Goal: Book appointment/travel/reservation

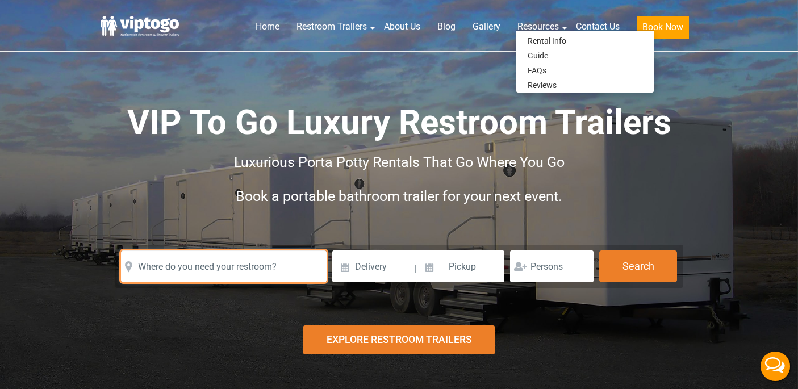
click at [254, 267] on input "text" at bounding box center [224, 266] width 206 height 32
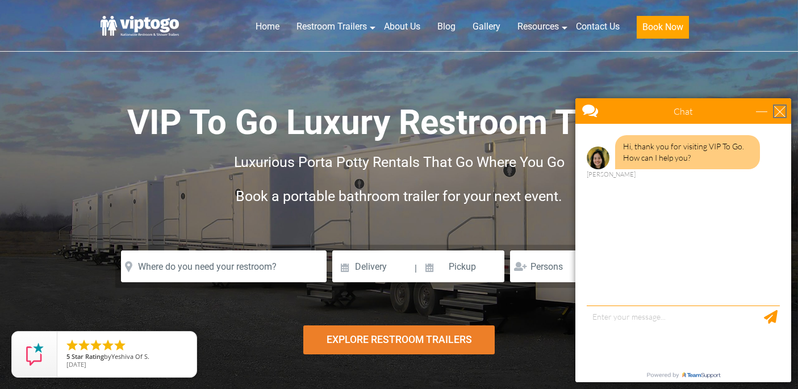
click at [783, 108] on div "close" at bounding box center [779, 111] width 11 height 11
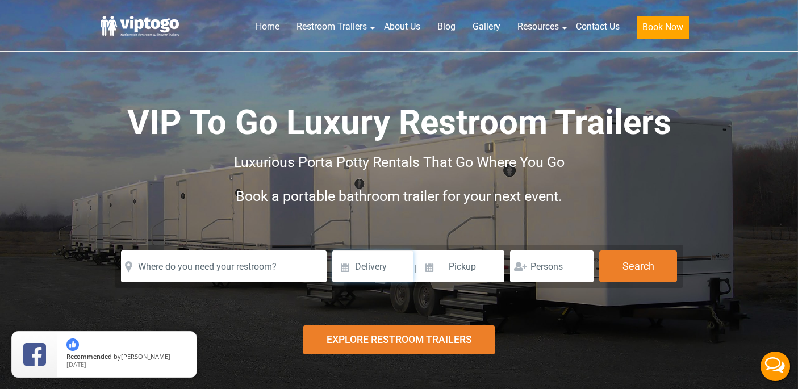
click at [367, 269] on input at bounding box center [372, 266] width 81 height 32
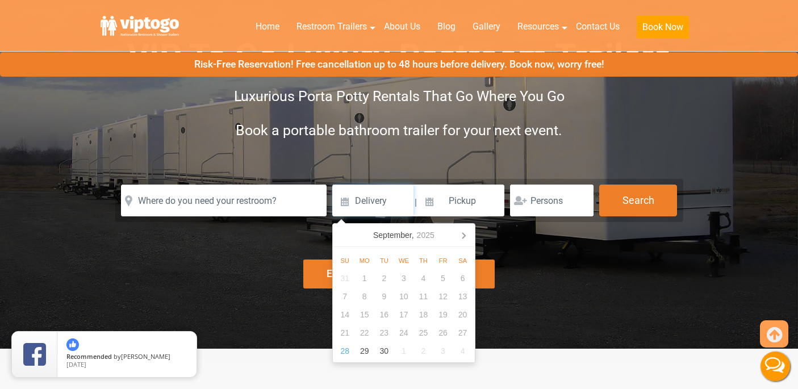
scroll to position [73, 0]
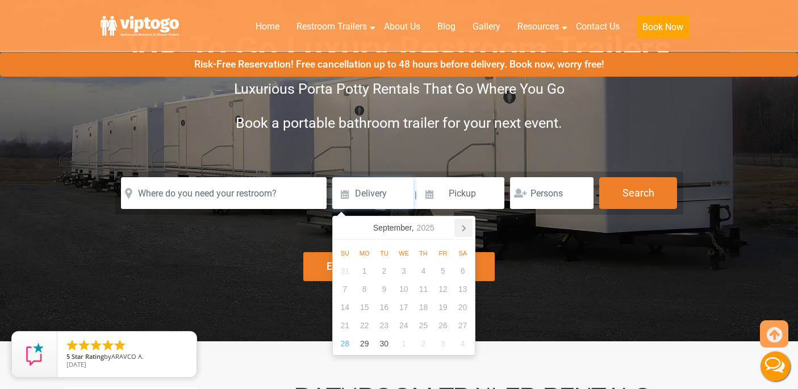
click at [466, 230] on icon at bounding box center [463, 228] width 18 height 18
click at [352, 308] on div "12" at bounding box center [345, 307] width 20 height 18
type input "10/12/2025"
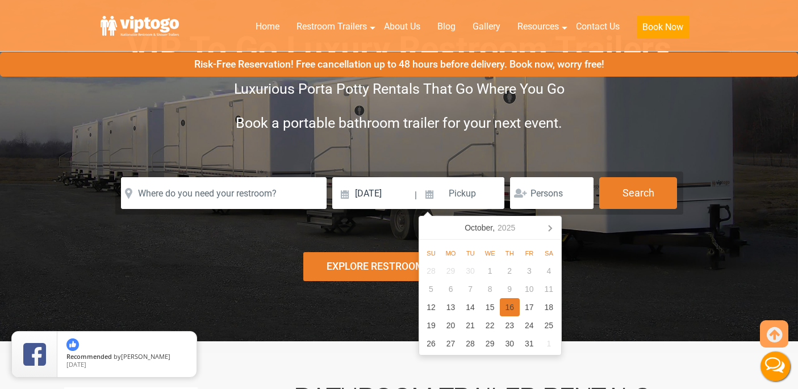
click at [510, 302] on div "16" at bounding box center [510, 307] width 20 height 18
type input "10/16/2025"
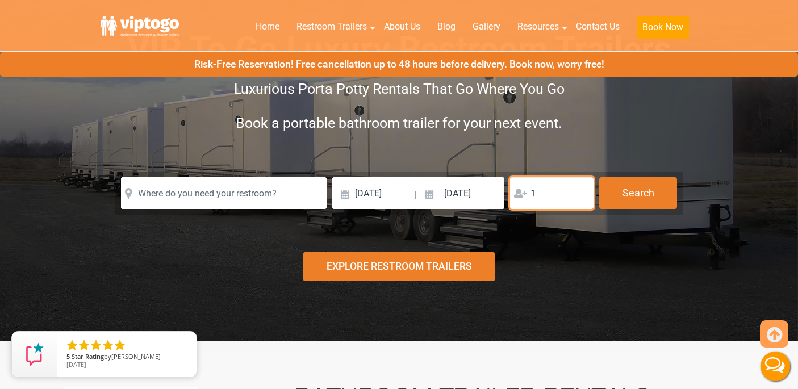
click at [580, 190] on input "1" at bounding box center [551, 193] width 83 height 32
type input "2"
click at [580, 190] on input "2" at bounding box center [551, 193] width 83 height 32
click at [438, 267] on div "Explore Restroom Trailers" at bounding box center [398, 266] width 191 height 29
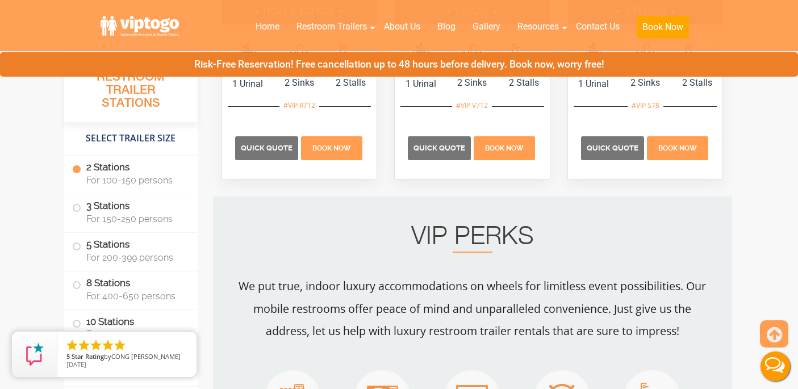
scroll to position [740, 0]
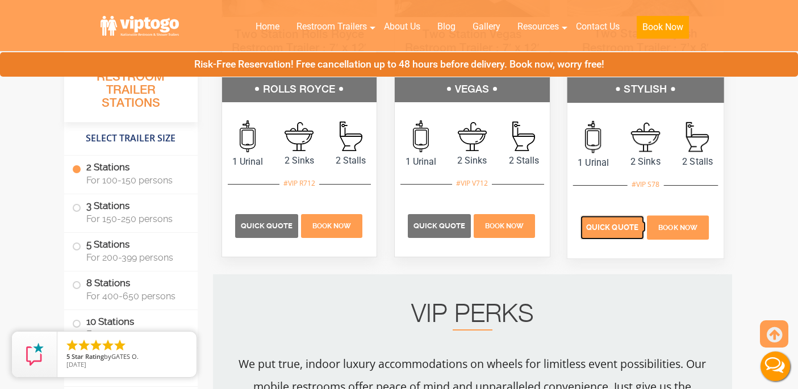
click at [617, 231] on span "Quick Quote" at bounding box center [612, 227] width 52 height 9
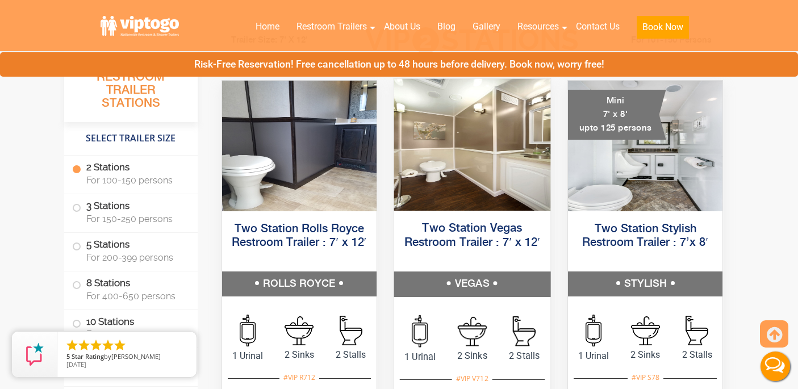
scroll to position [550, 0]
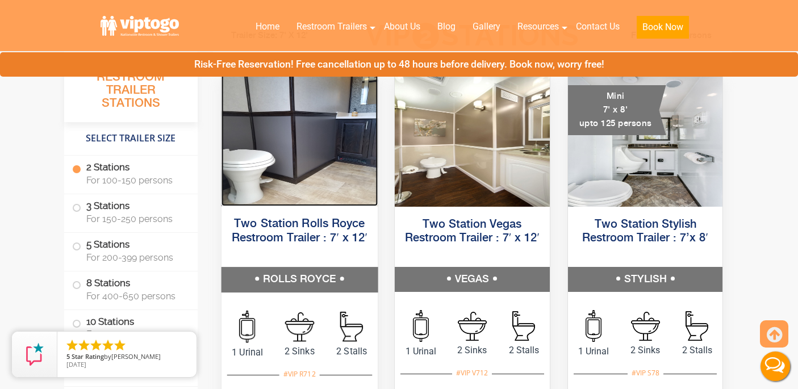
click at [316, 199] on img at bounding box center [299, 140] width 156 height 132
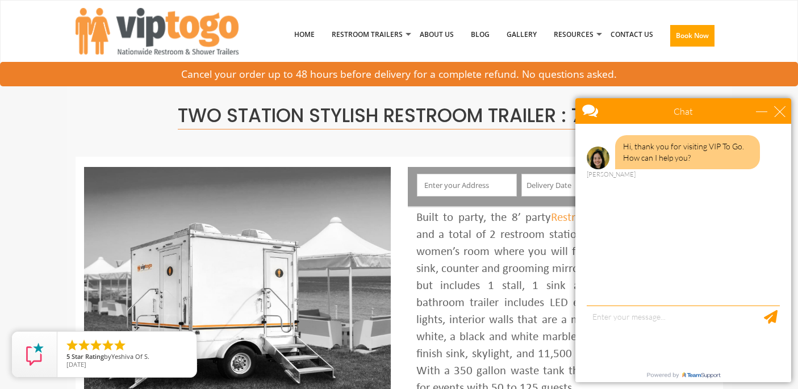
click at [463, 184] on input "text" at bounding box center [467, 185] width 100 height 23
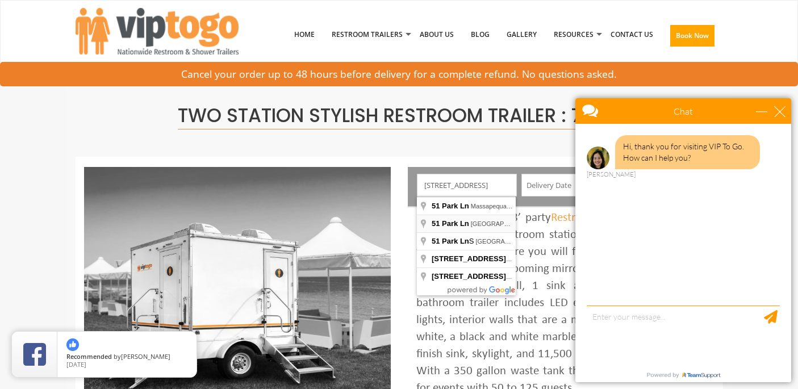
type input "51 Park Ln, Monsey, NY, USA"
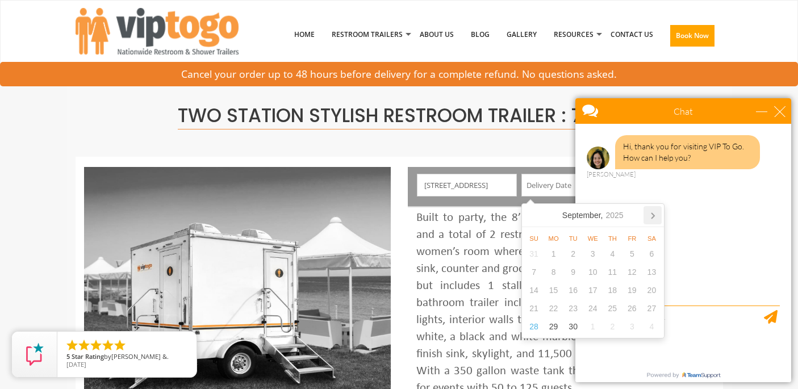
click at [655, 210] on icon at bounding box center [652, 215] width 18 height 18
click at [535, 290] on div "12" at bounding box center [534, 290] width 20 height 18
type input "[DATE]"
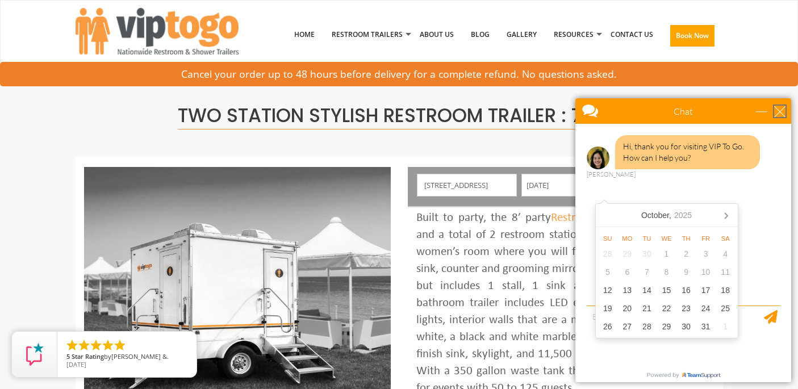
click at [776, 107] on div "close" at bounding box center [779, 111] width 11 height 11
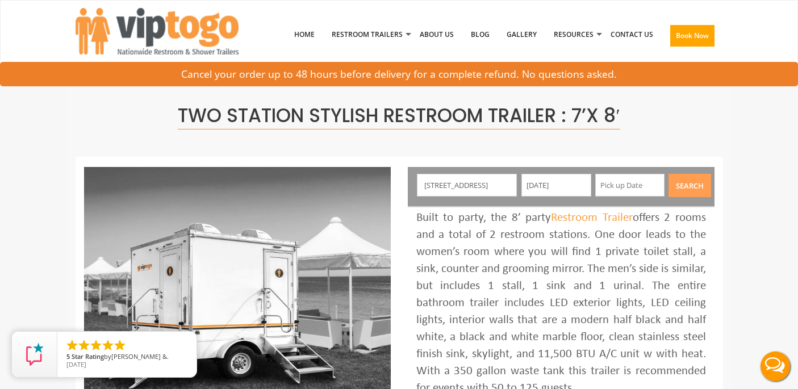
click at [634, 184] on input "text" at bounding box center [630, 185] width 70 height 23
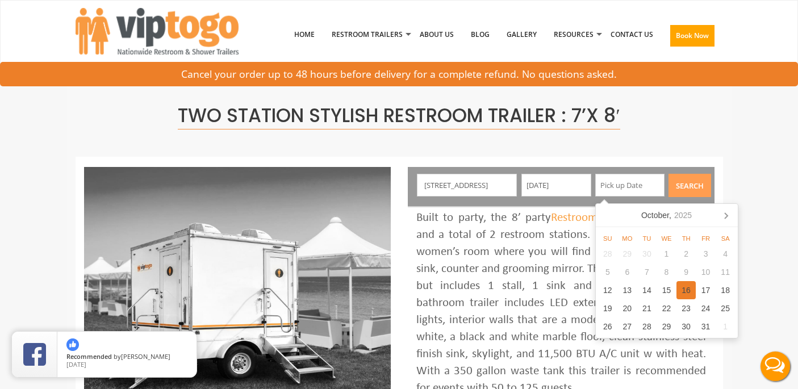
click at [689, 293] on div "16" at bounding box center [686, 290] width 20 height 18
type input "10/16/2025"
click at [701, 181] on button "Search" at bounding box center [689, 185] width 43 height 23
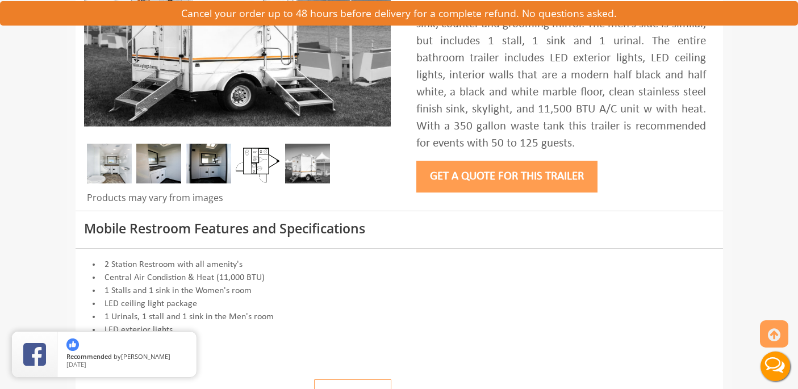
scroll to position [270, 0]
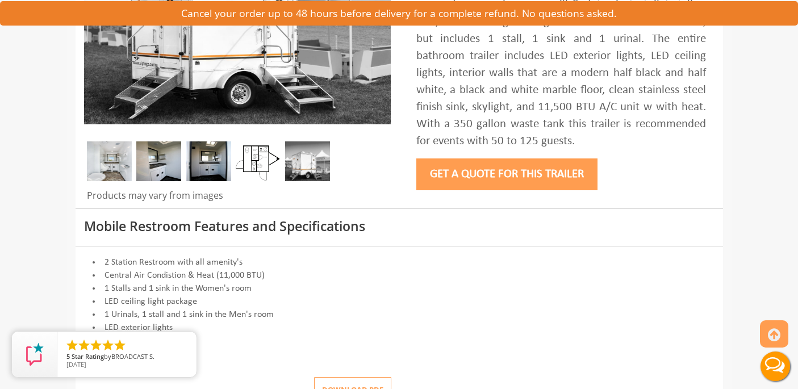
click at [514, 173] on button "Get a Quote for this Trailer" at bounding box center [506, 174] width 181 height 32
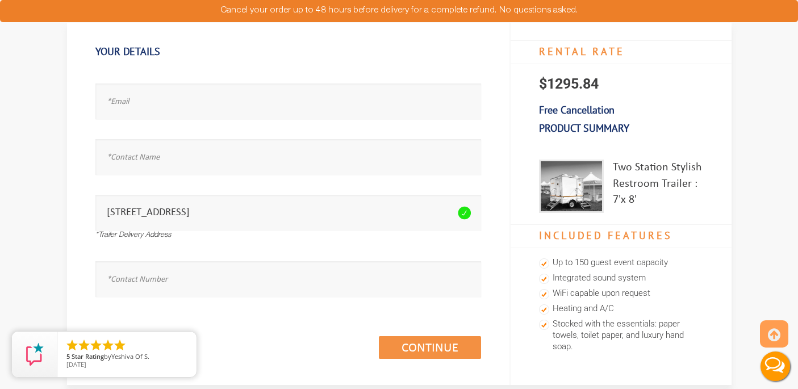
scroll to position [26, 0]
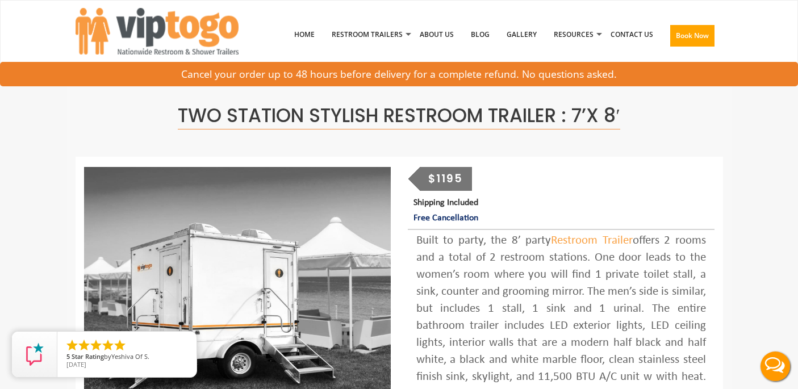
drag, startPoint x: 0, startPoint y: 0, endPoint x: 507, endPoint y: 190, distance: 541.4
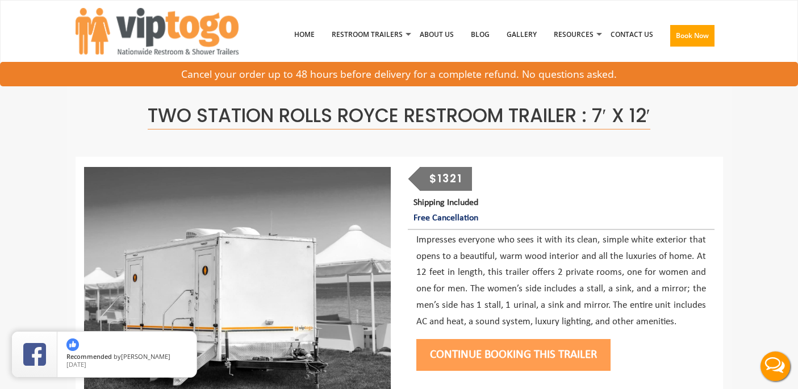
click at [554, 357] on button "Continue Booking this trailer" at bounding box center [513, 355] width 194 height 32
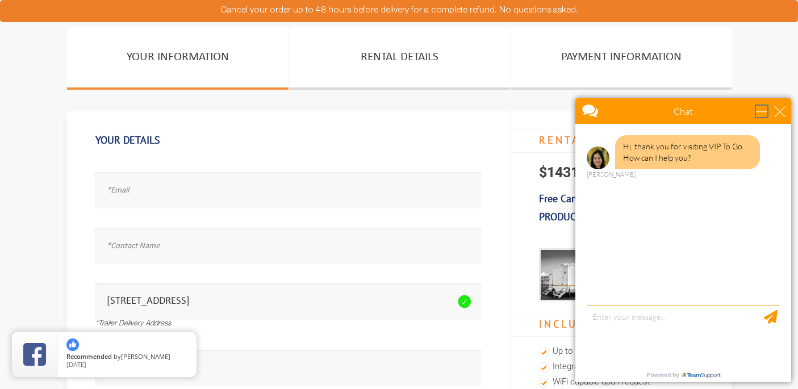
click at [759, 111] on div "minimize" at bounding box center [761, 111] width 11 height 11
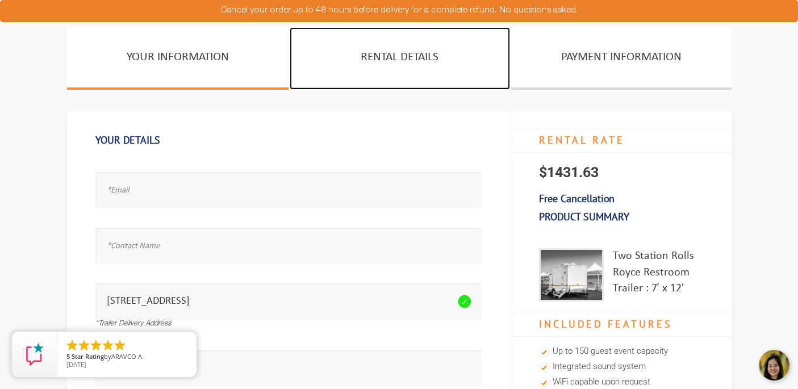
click at [400, 57] on link "Rental Details" at bounding box center [400, 58] width 220 height 62
click at [400, 56] on link "Rental Details" at bounding box center [400, 58] width 220 height 62
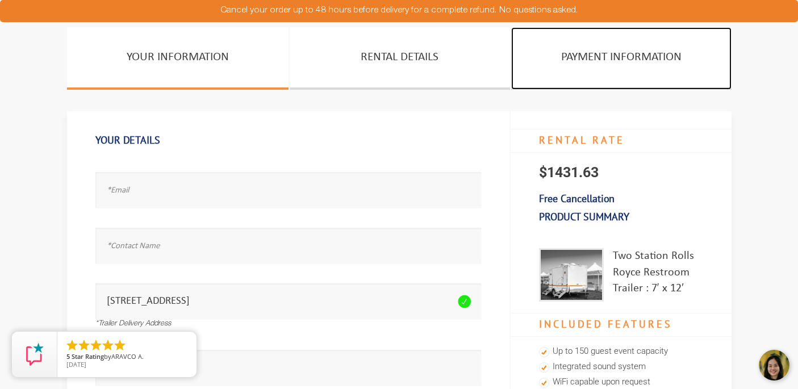
click at [667, 63] on link "PAYMENT INFORMATION" at bounding box center [621, 58] width 220 height 62
